Goal: Transaction & Acquisition: Download file/media

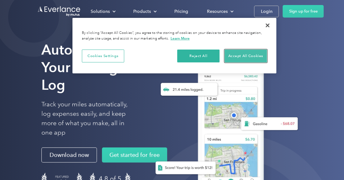
click at [247, 56] on button "Accept All Cookies" at bounding box center [246, 56] width 42 height 13
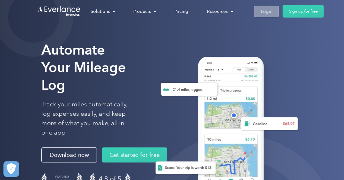
click at [266, 10] on div "Login" at bounding box center [267, 12] width 12 height 8
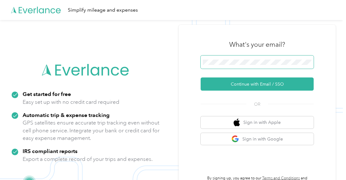
click at [254, 58] on span at bounding box center [256, 62] width 113 height 13
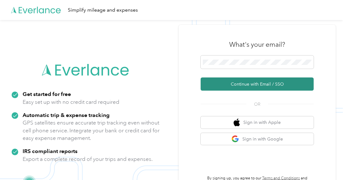
click at [250, 82] on button "Continue with Email / SSO" at bounding box center [256, 83] width 113 height 13
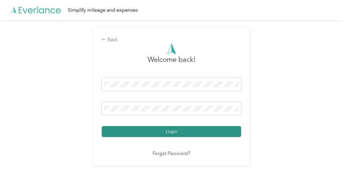
click at [180, 126] on button "Login" at bounding box center [171, 131] width 139 height 11
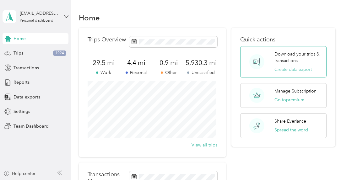
click at [296, 69] on button "Create data export" at bounding box center [292, 69] width 37 height 7
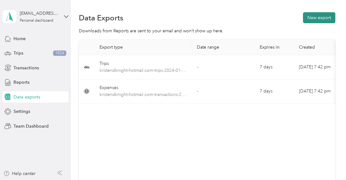
click at [324, 16] on button "New export" at bounding box center [319, 17] width 32 height 11
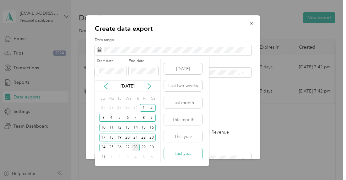
click at [188, 154] on button "Last year" at bounding box center [183, 153] width 38 height 11
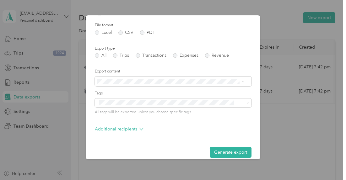
scroll to position [84, 0]
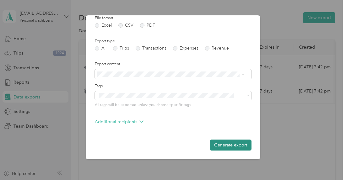
click at [232, 146] on button "Generate export" at bounding box center [231, 145] width 42 height 11
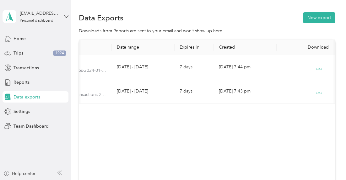
scroll to position [0, 86]
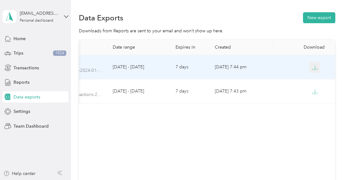
click at [312, 67] on icon "button" at bounding box center [315, 68] width 6 height 6
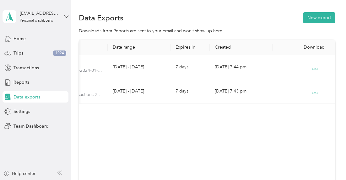
click at [144, 124] on div "Export type Date range Expires in Created Download Trips kristendknight-hotmail…" at bounding box center [207, 112] width 256 height 144
